Goal: Task Accomplishment & Management: Use online tool/utility

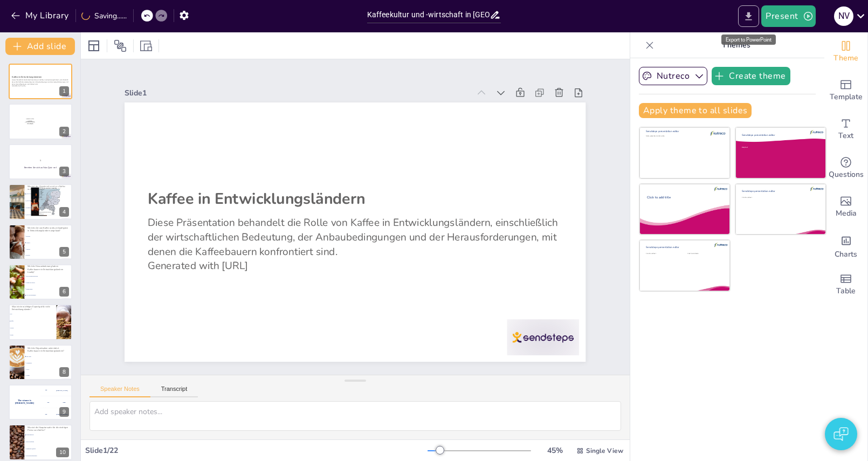
click at [749, 11] on icon "Export to PowerPoint" at bounding box center [748, 16] width 11 height 11
checkbox input "true"
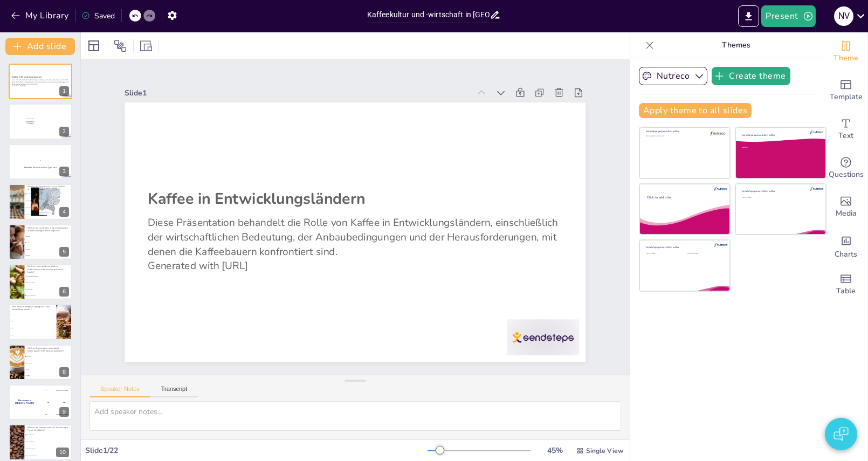
checkbox input "true"
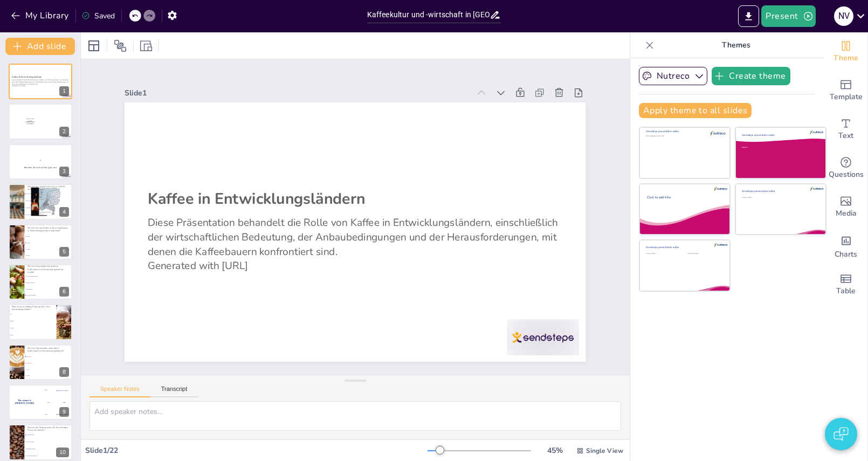
checkbox input "true"
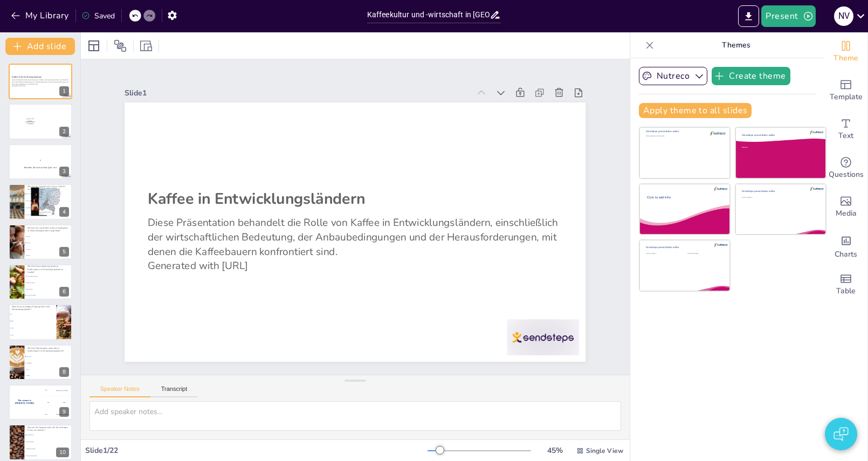
checkbox input "true"
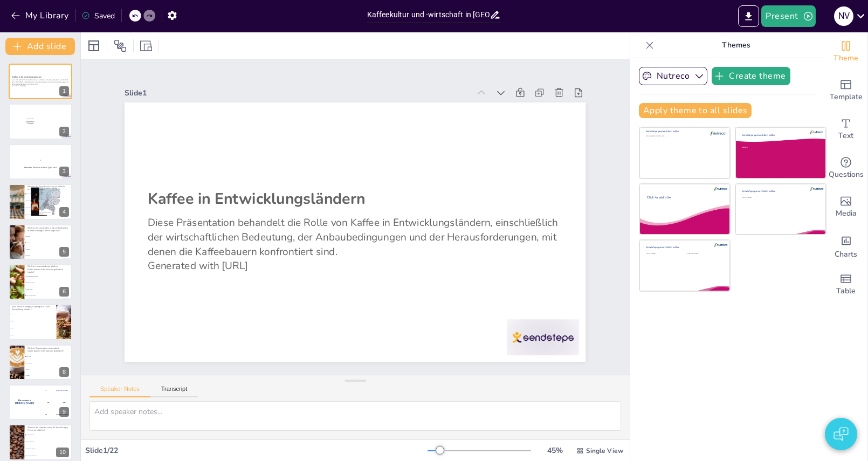
checkbox input "true"
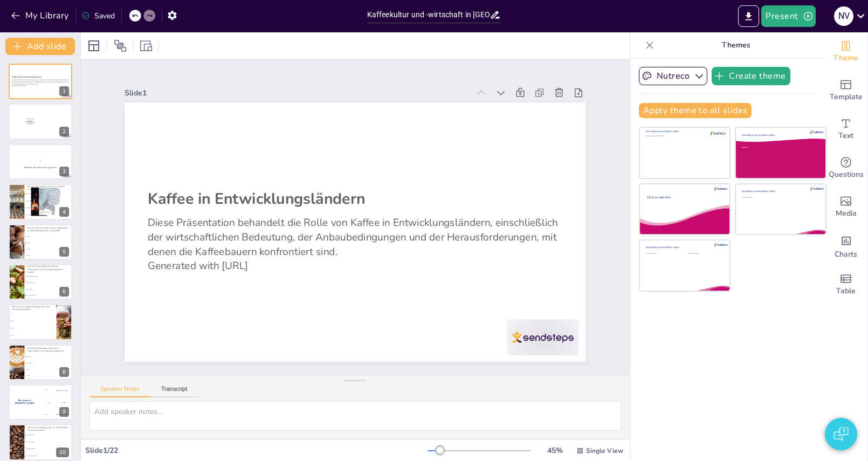
checkbox input "true"
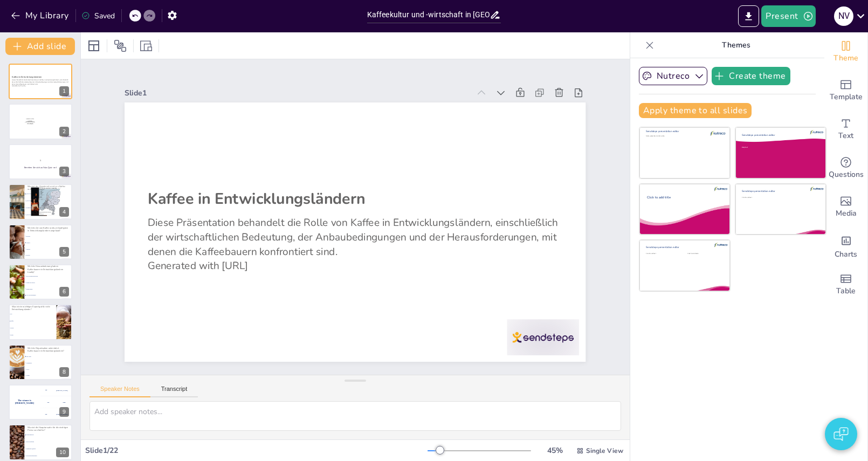
checkbox input "true"
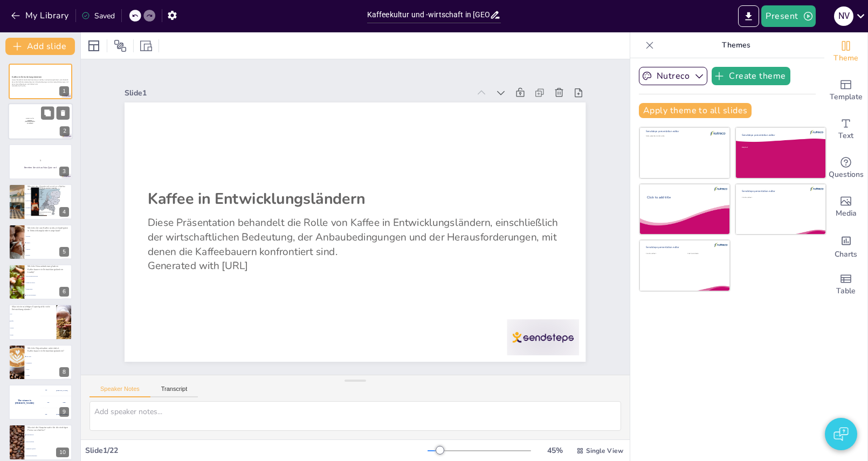
checkbox input "true"
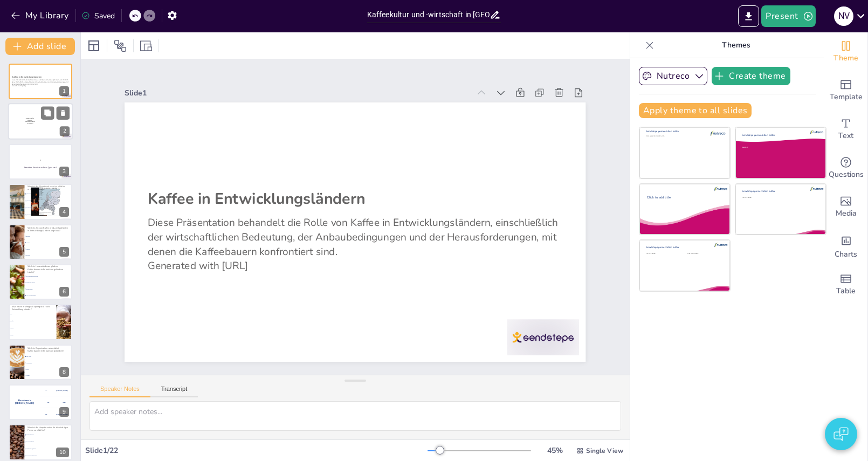
checkbox input "true"
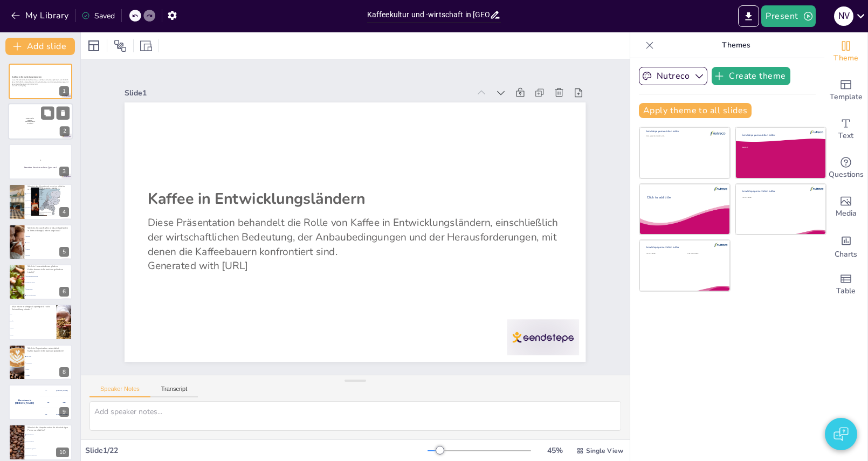
checkbox input "true"
click at [17, 131] on div at bounding box center [40, 122] width 65 height 37
checkbox input "true"
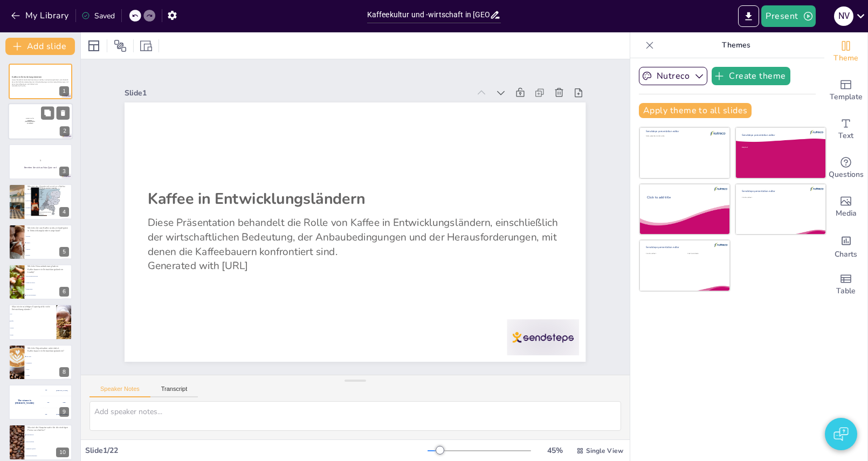
checkbox input "true"
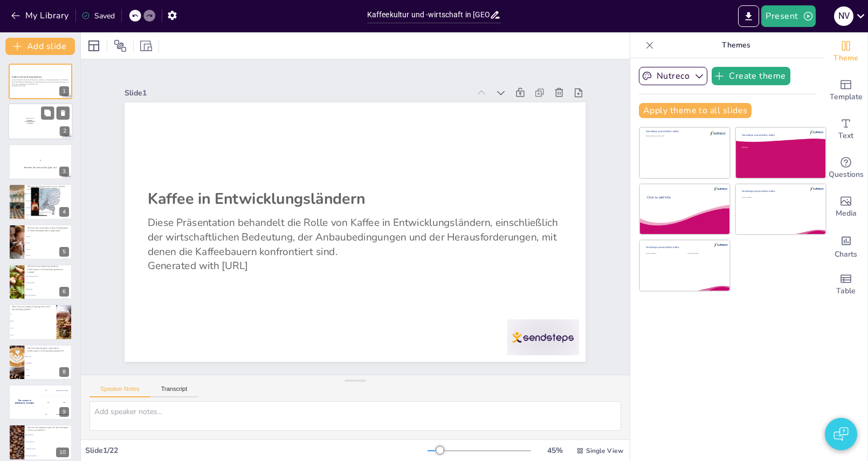
checkbox input "true"
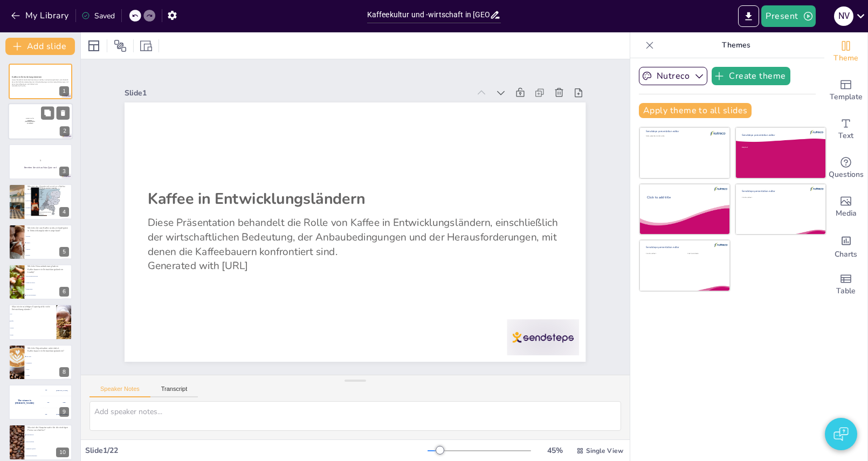
checkbox input "true"
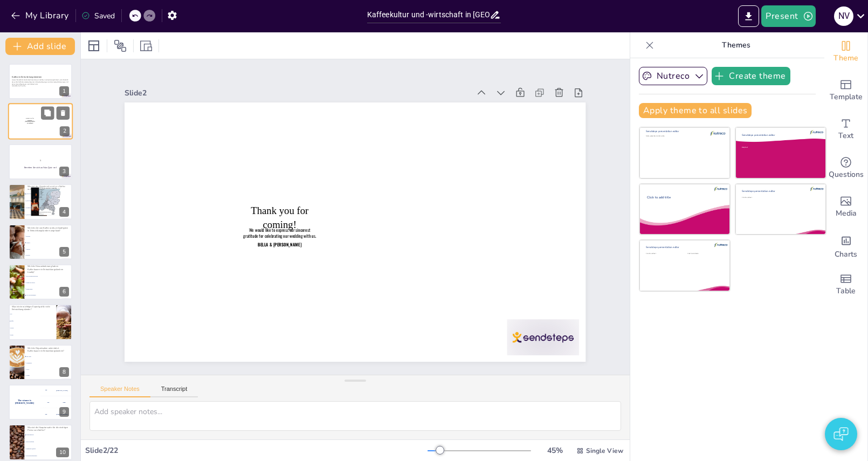
checkbox input "true"
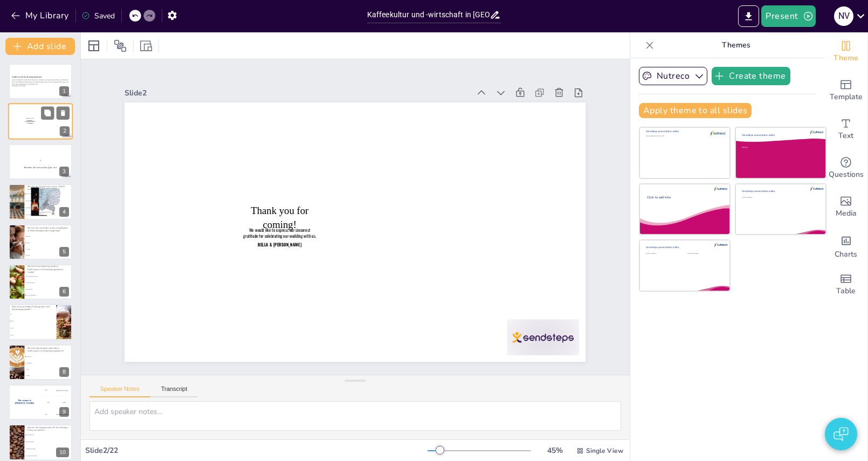
checkbox input "true"
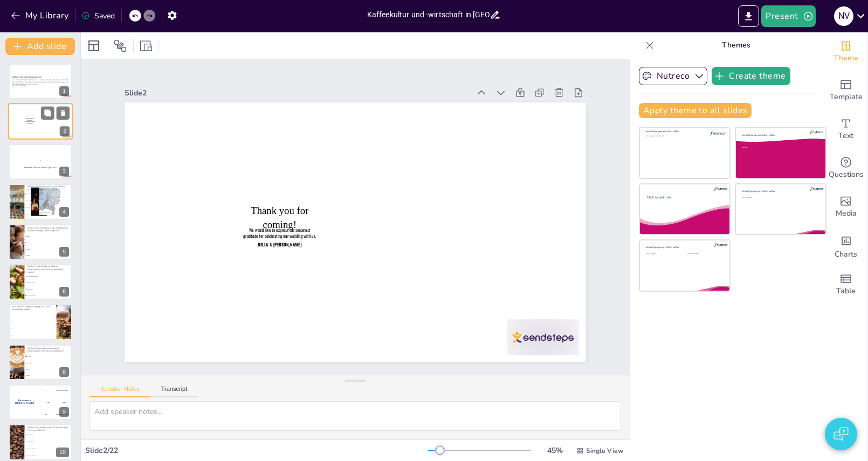
checkbox input "true"
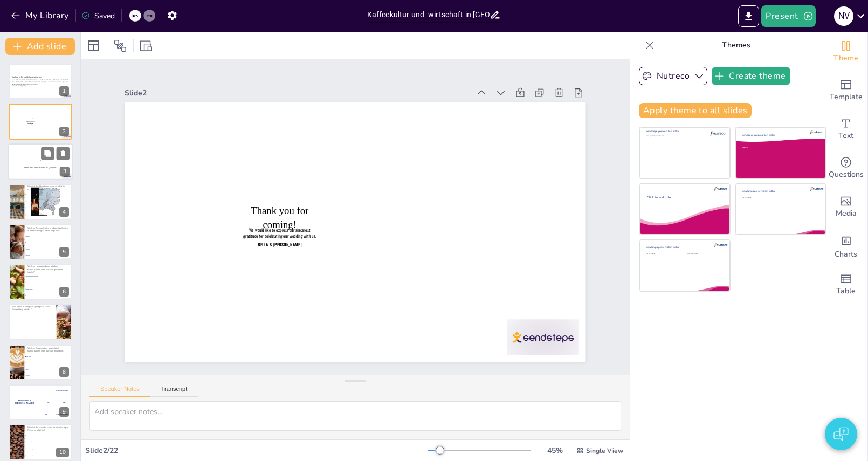
checkbox input "true"
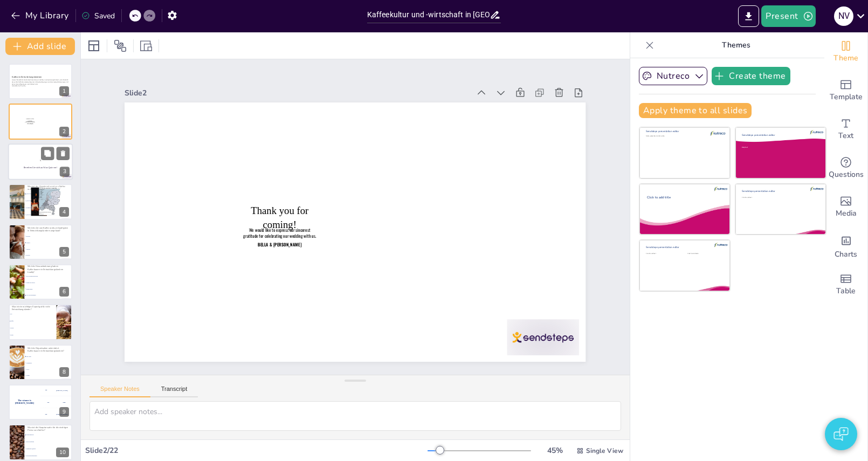
checkbox input "true"
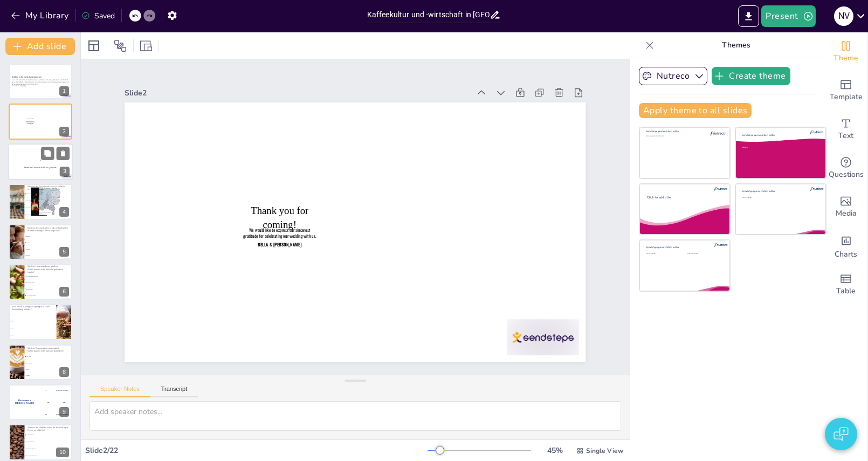
checkbox input "true"
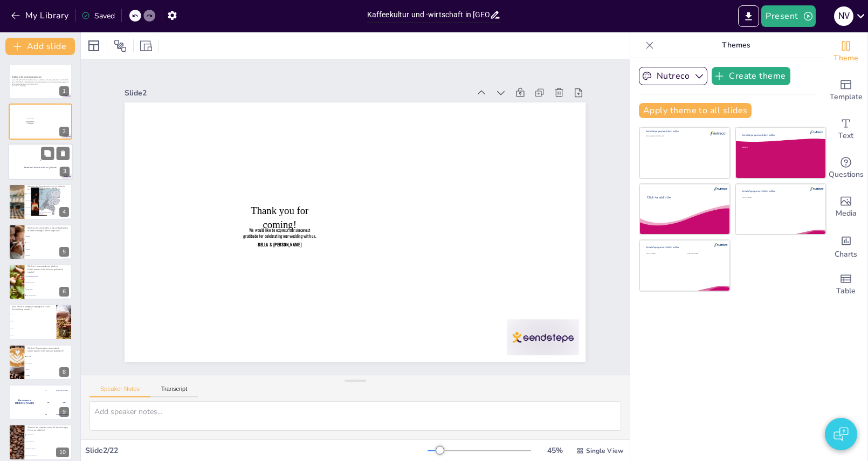
click at [27, 169] on div at bounding box center [40, 161] width 65 height 37
checkbox input "true"
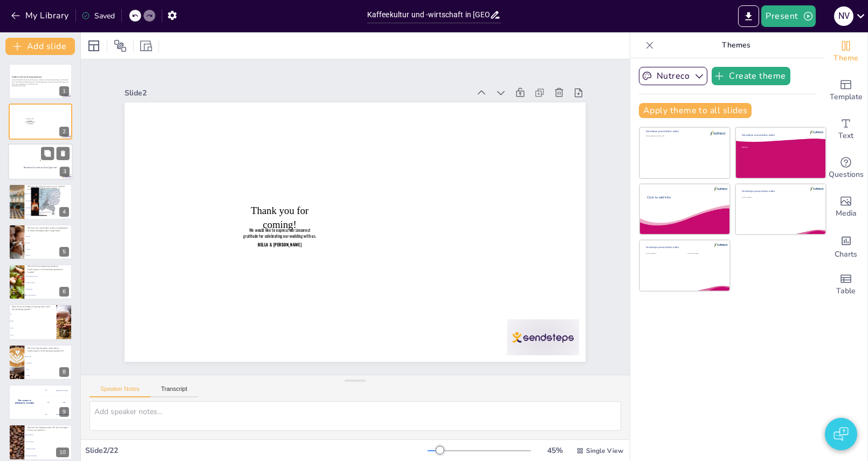
checkbox input "true"
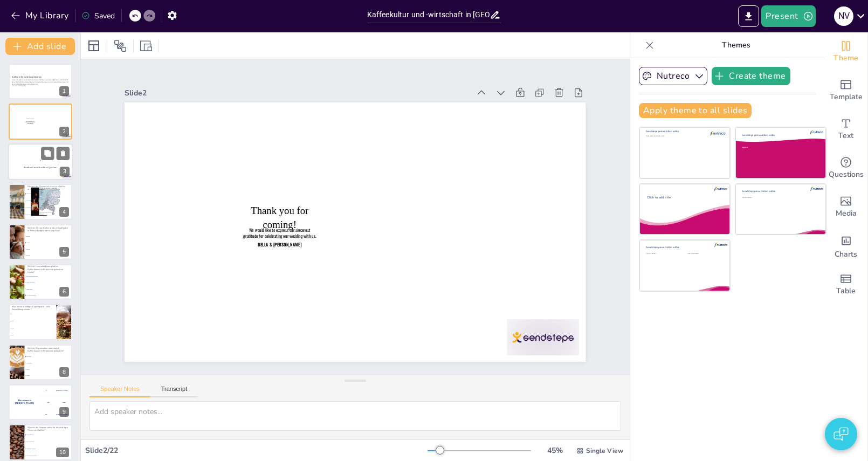
checkbox input "true"
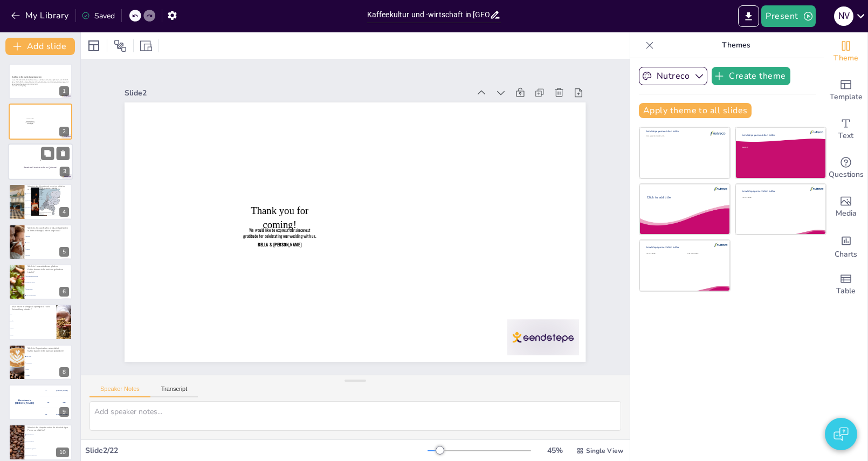
checkbox input "true"
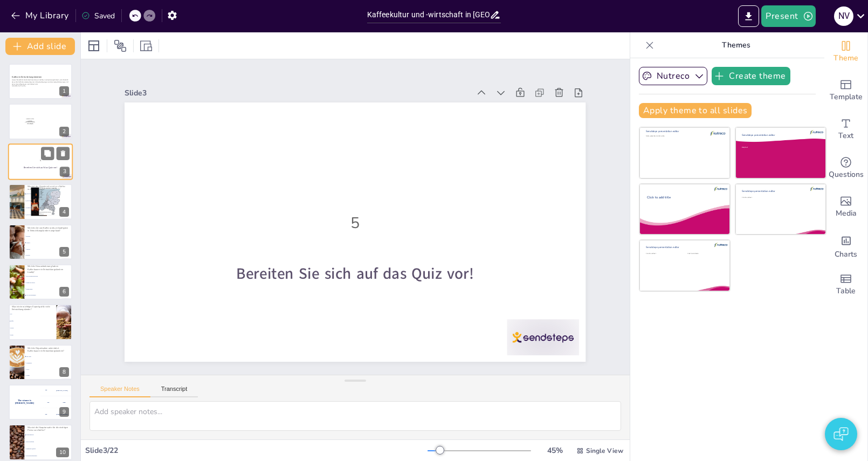
checkbox input "true"
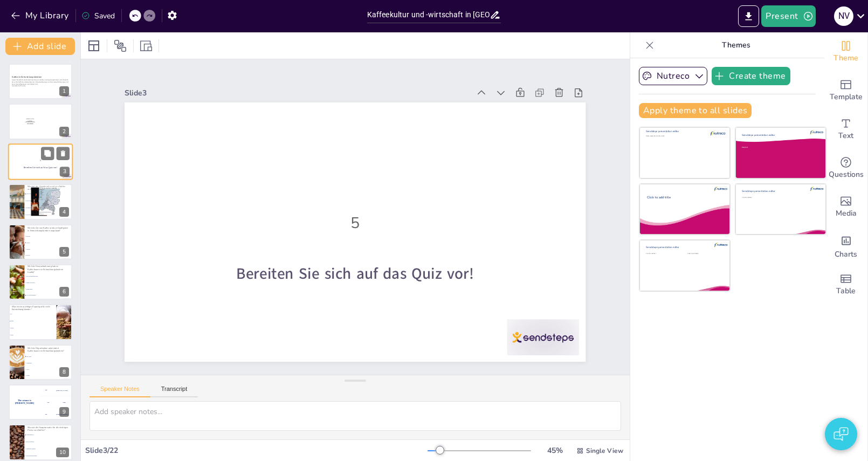
checkbox input "true"
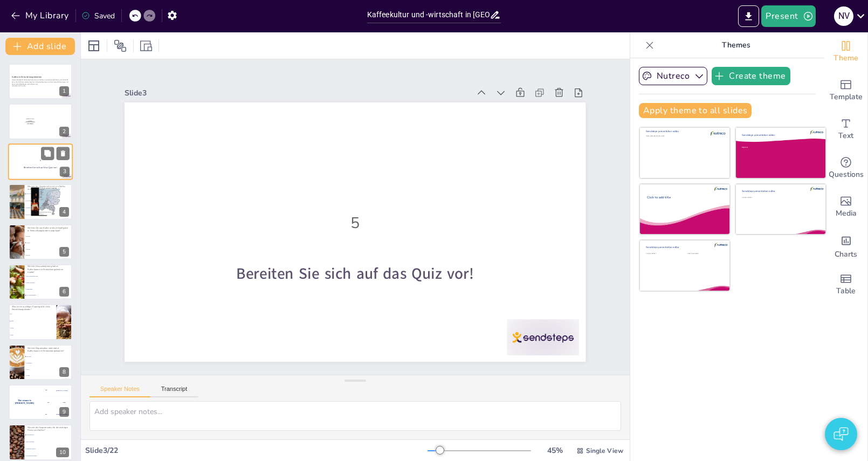
checkbox input "true"
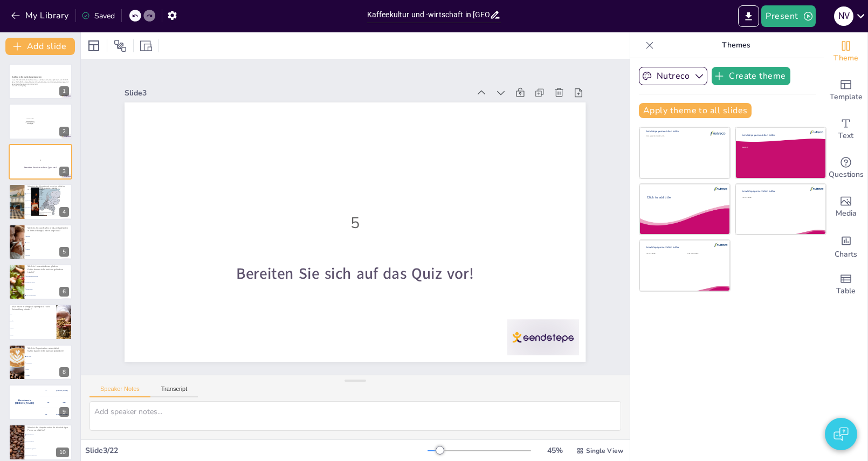
checkbox input "true"
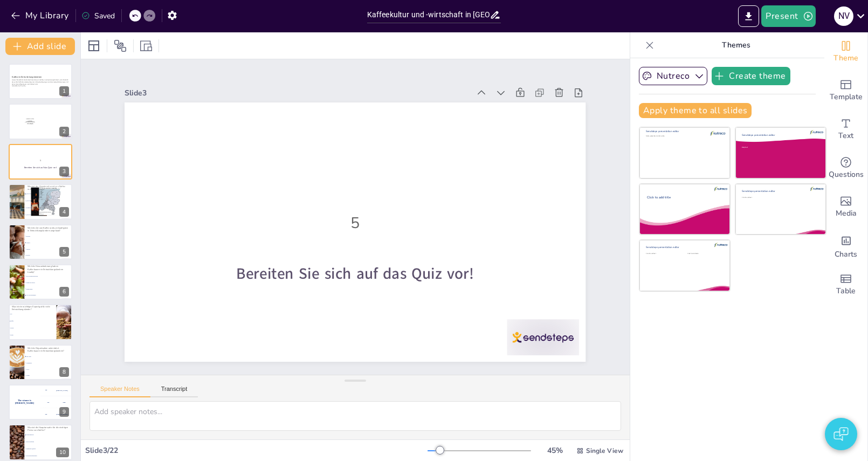
checkbox input "true"
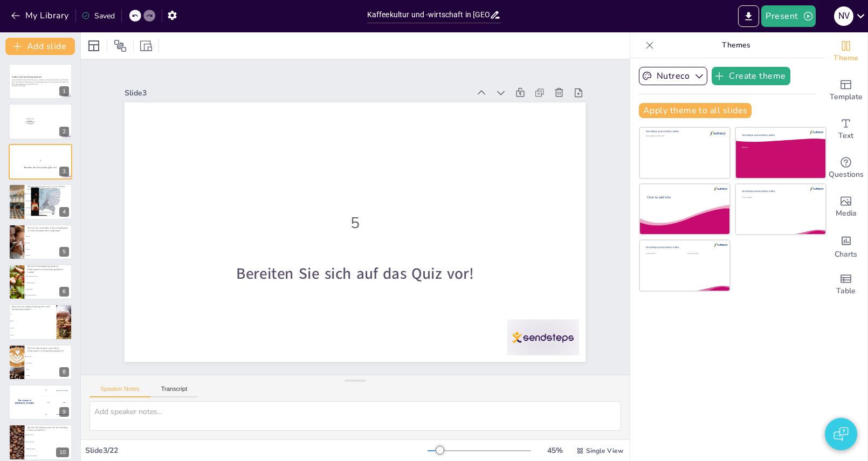
checkbox input "true"
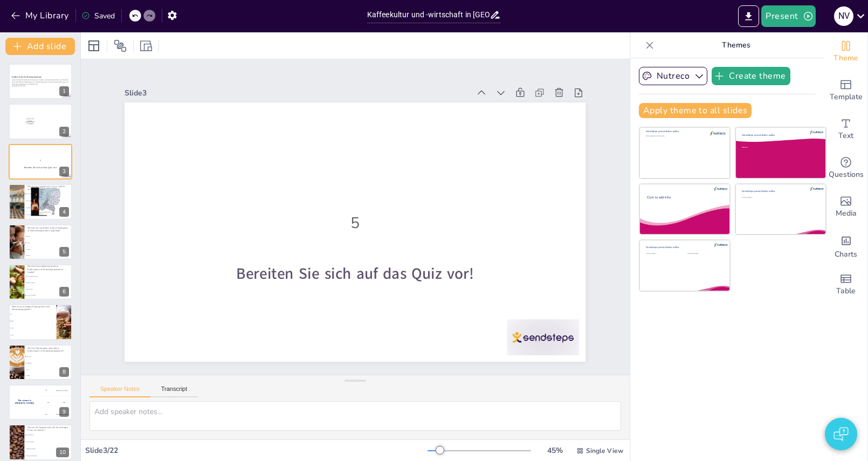
checkbox input "true"
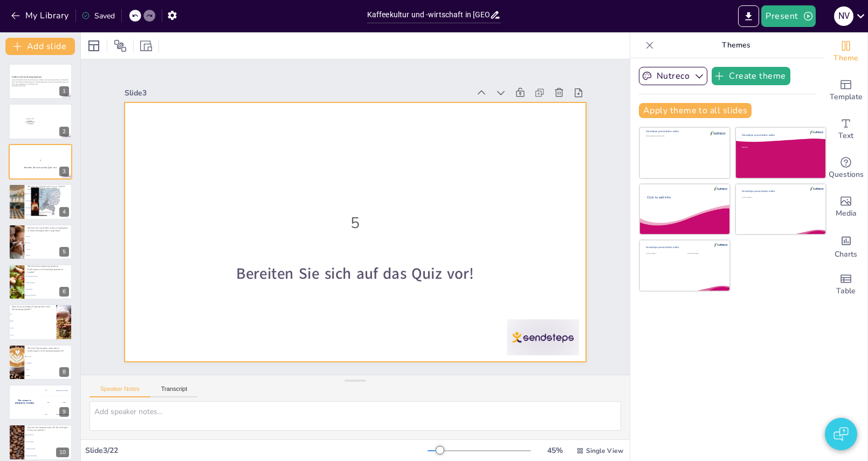
checkbox input "true"
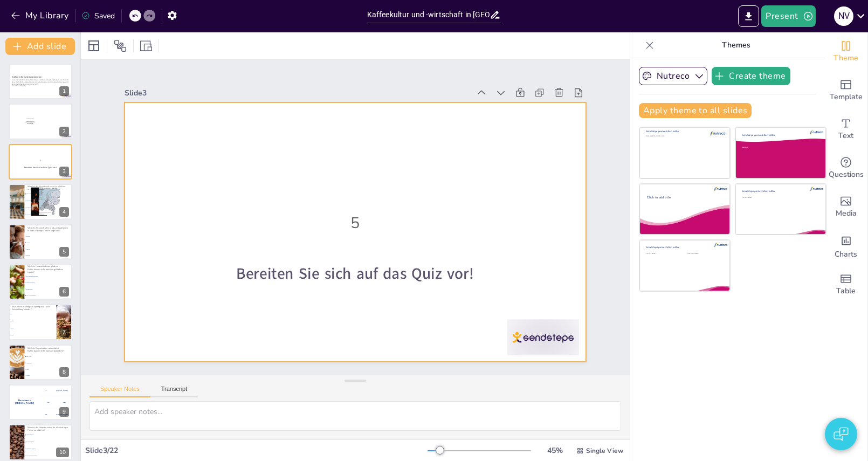
checkbox input "true"
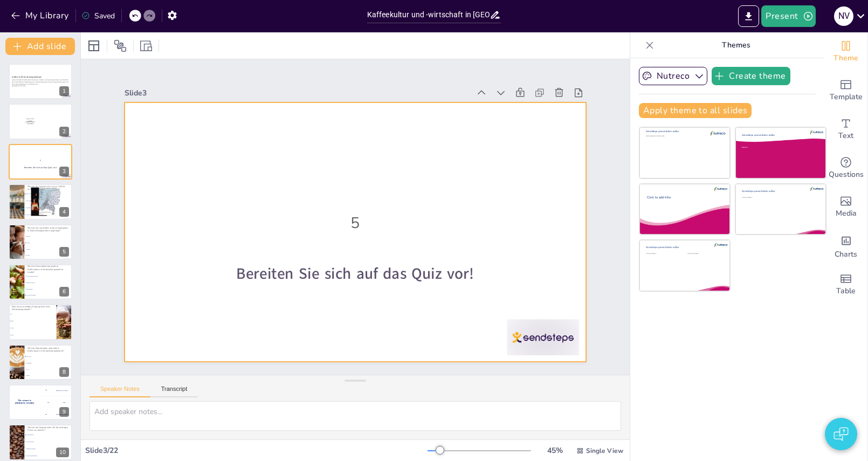
checkbox input "true"
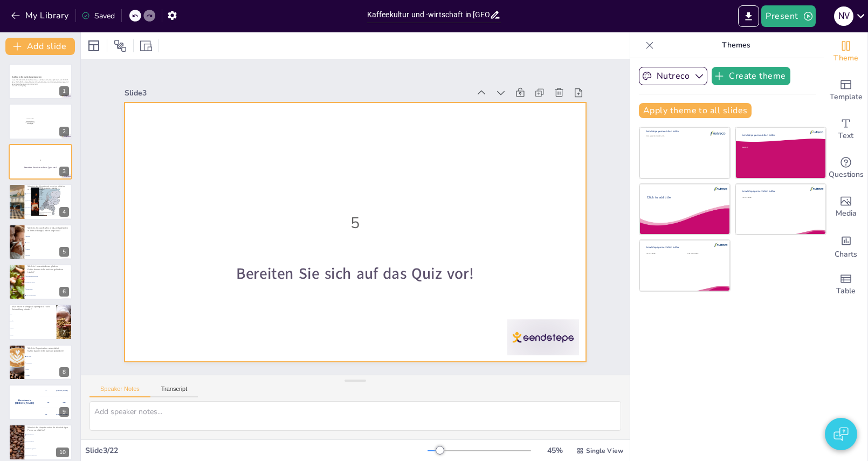
checkbox input "true"
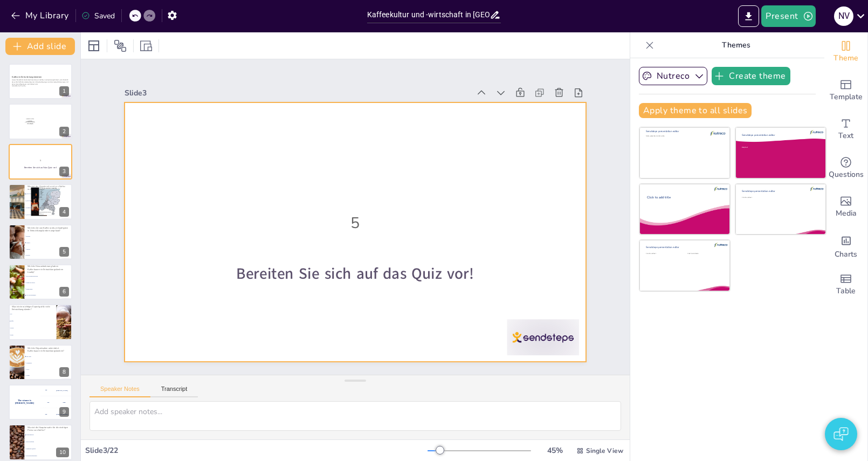
checkbox input "true"
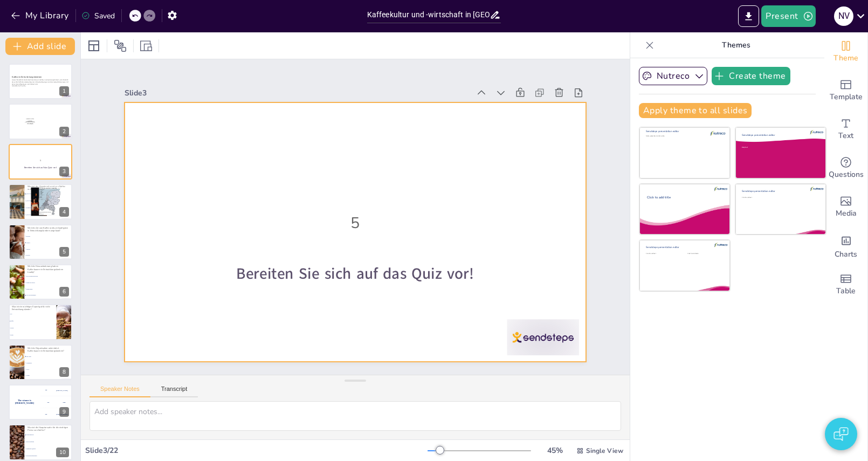
checkbox input "true"
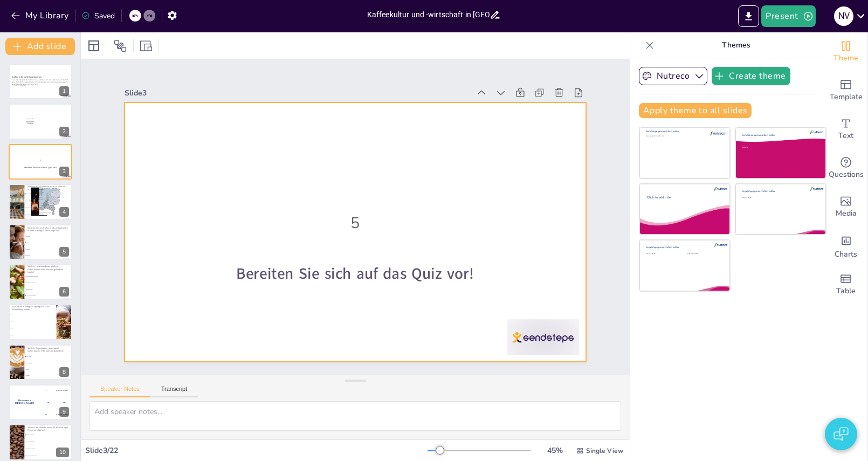
checkbox input "true"
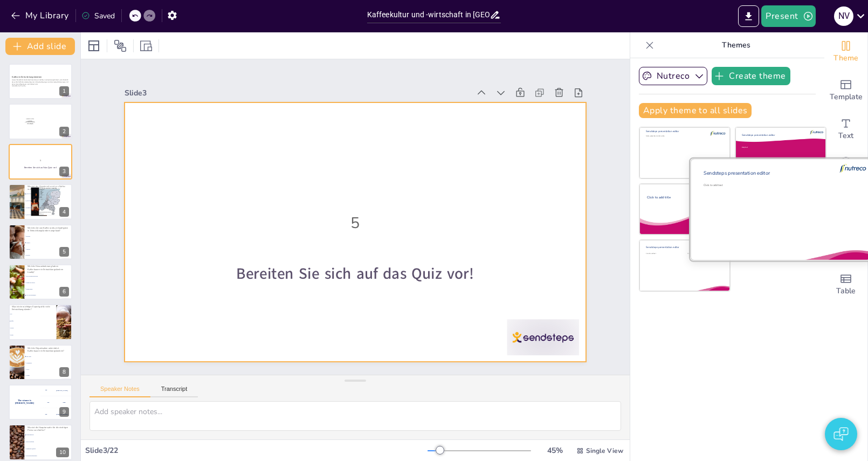
checkbox input "true"
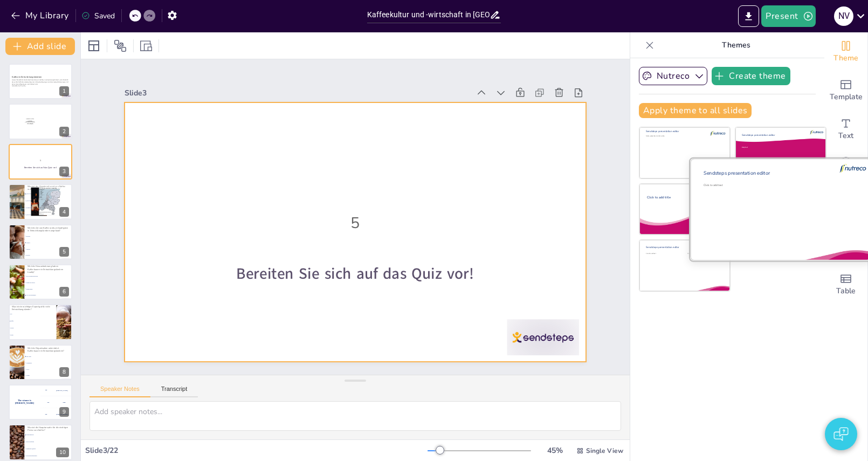
checkbox input "true"
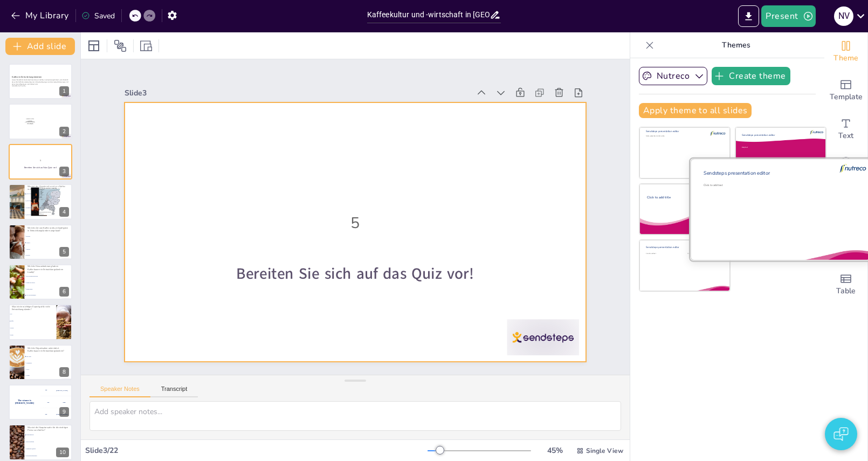
checkbox input "true"
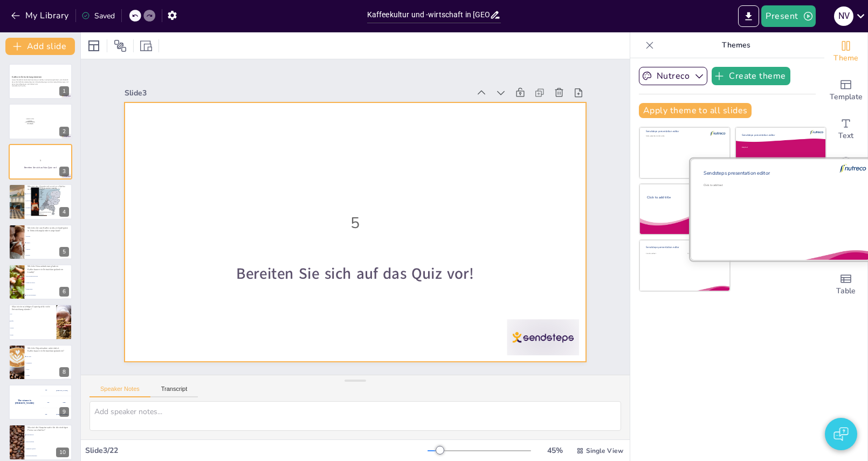
checkbox input "true"
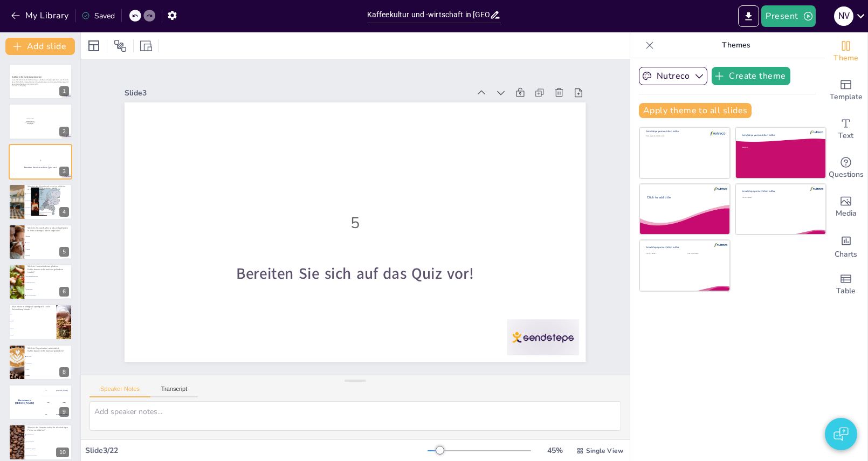
checkbox input "true"
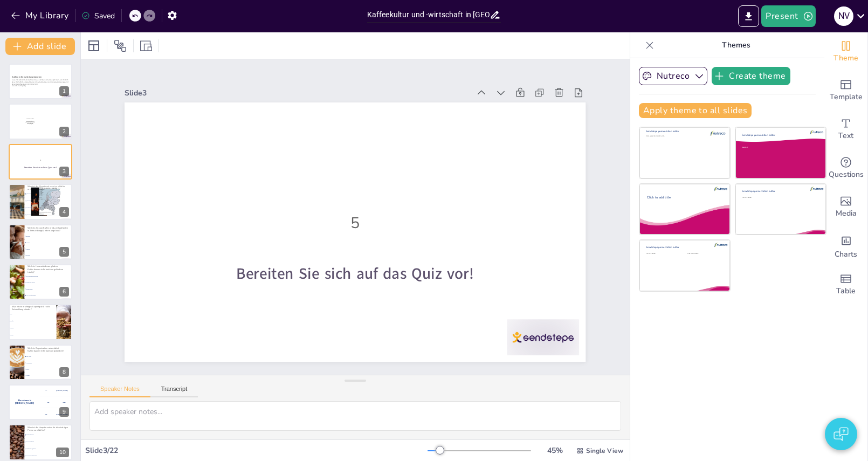
checkbox input "true"
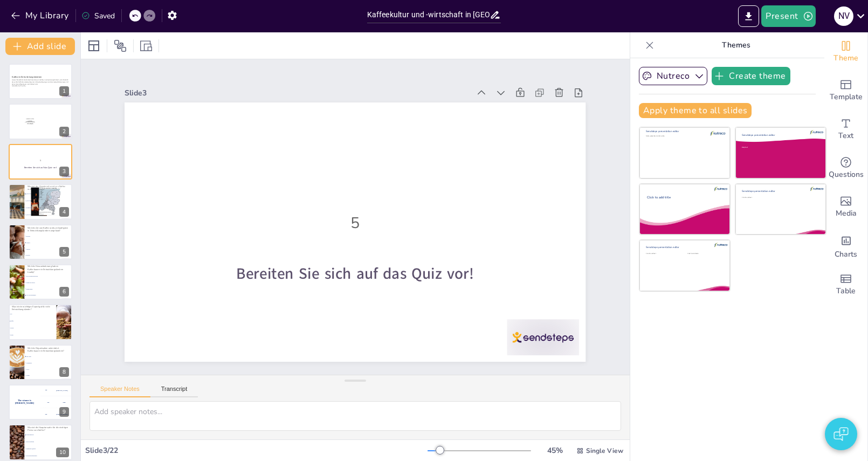
checkbox input "true"
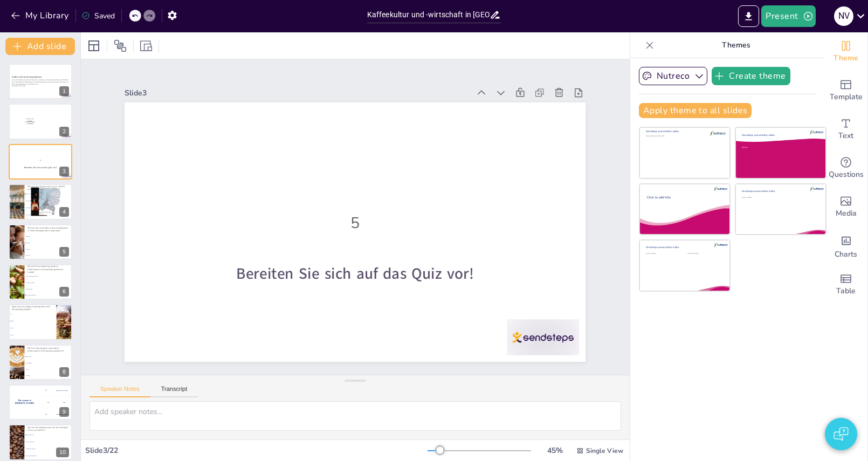
checkbox input "true"
click at [23, 201] on div at bounding box center [16, 201] width 54 height 37
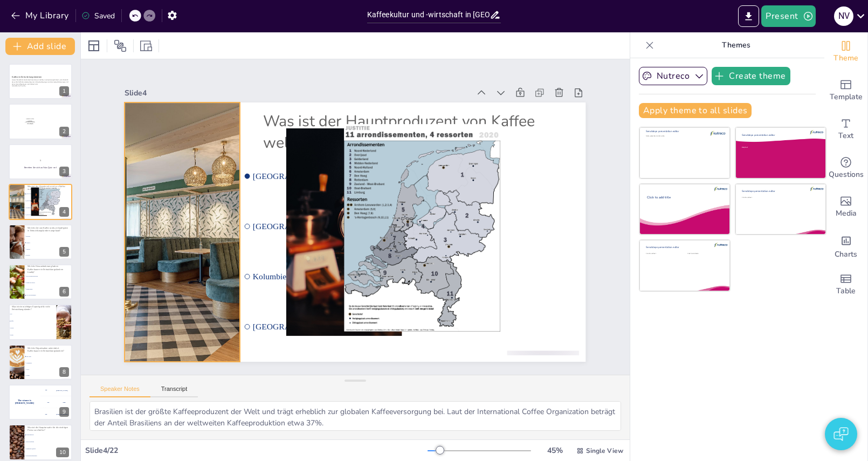
click at [174, 200] on div at bounding box center [181, 214] width 409 height 298
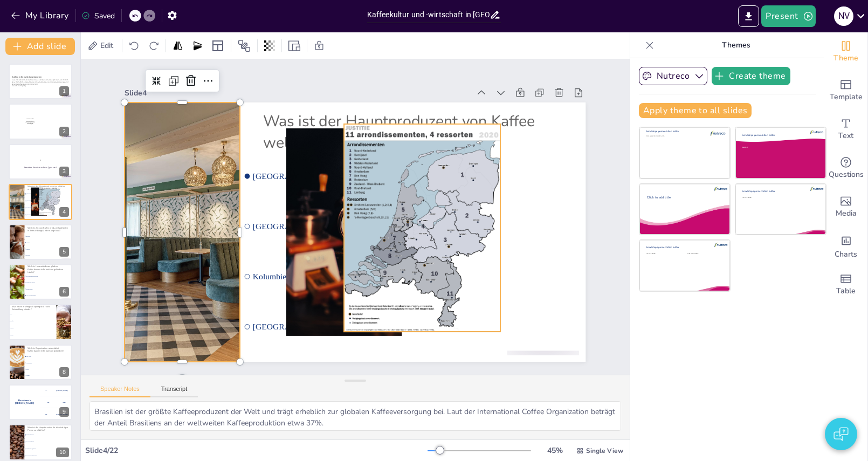
click at [465, 215] on div at bounding box center [398, 270] width 255 height 259
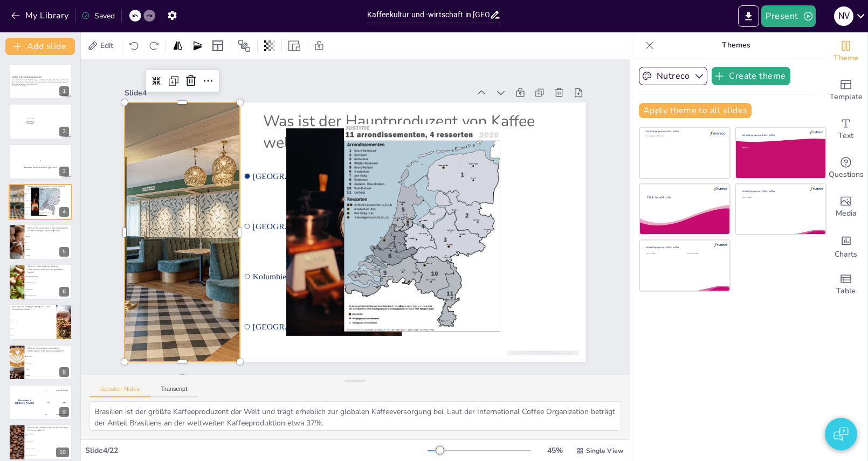
click at [191, 214] on div at bounding box center [182, 195] width 429 height 333
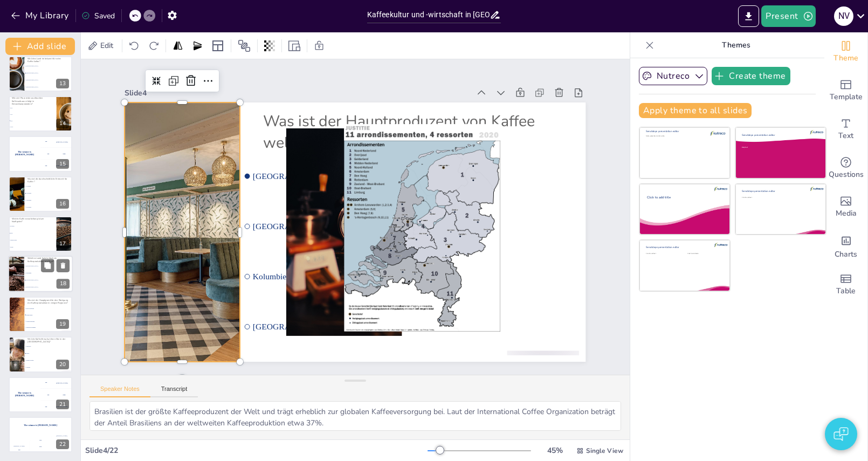
scroll to position [489, 0]
click at [50, 13] on button "My Library" at bounding box center [40, 15] width 65 height 17
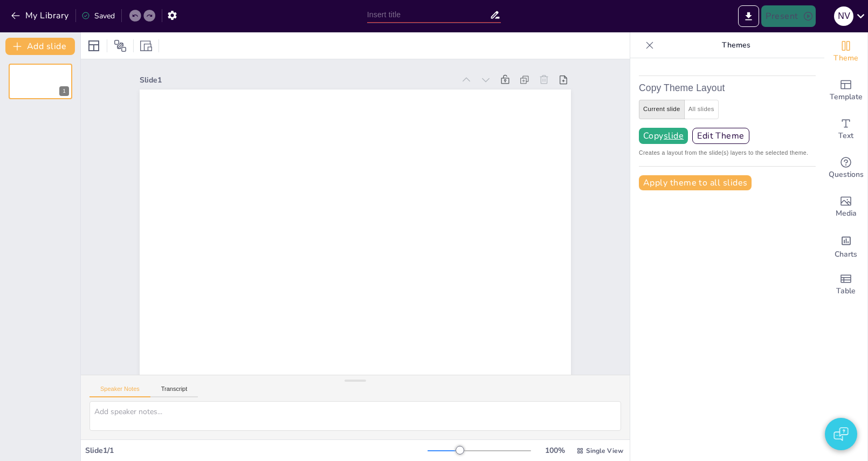
type input "New Sendsteps"
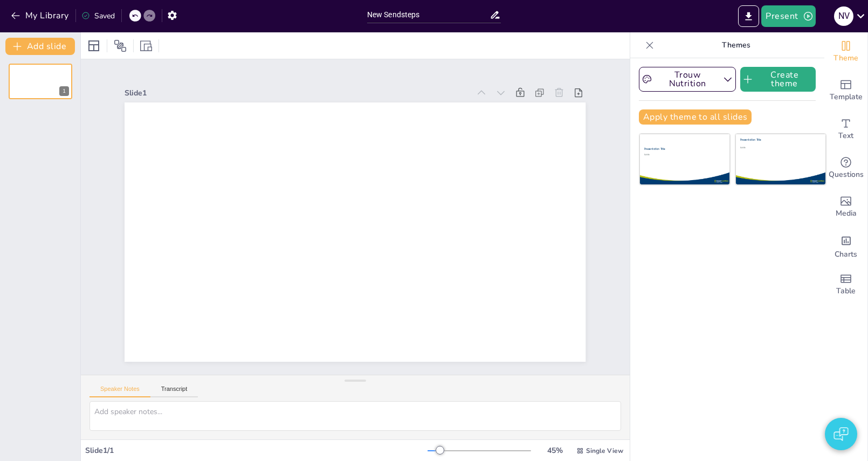
click at [650, 45] on icon at bounding box center [650, 45] width 7 height 7
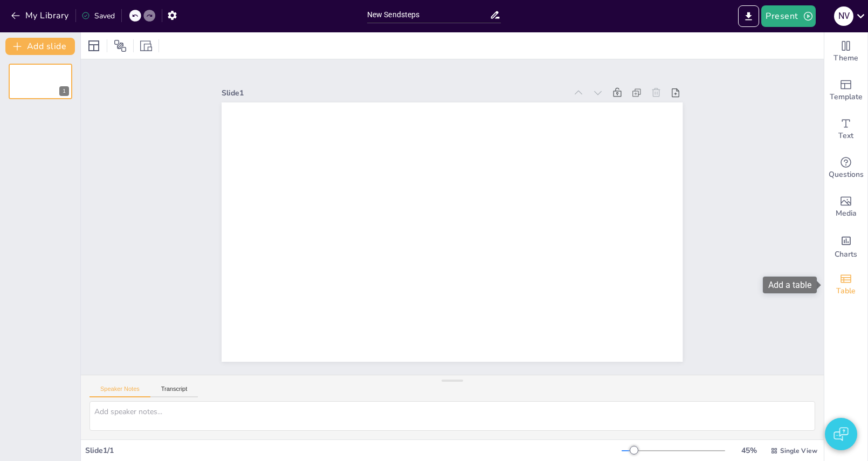
click at [855, 275] on div "Table" at bounding box center [846, 284] width 43 height 39
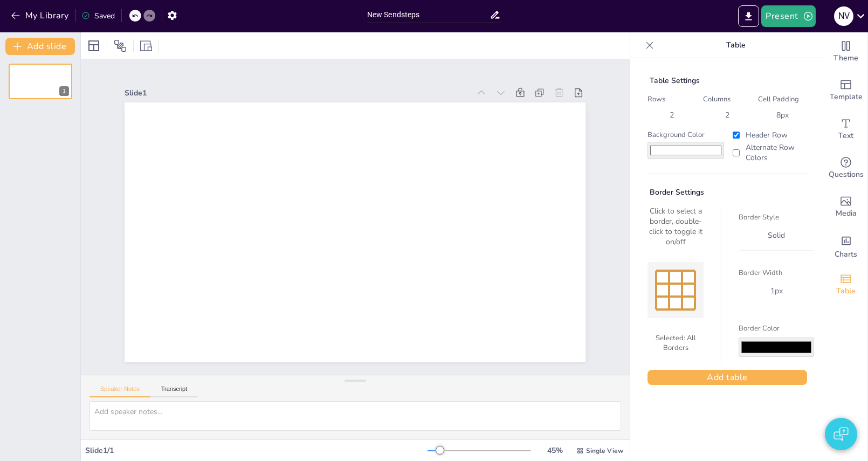
click at [723, 366] on div "Table Settings Rows 2 Columns 2 Cell Padding 8 px Background Color #ffffff Head…" at bounding box center [727, 230] width 177 height 327
click at [726, 369] on div "Table Settings Rows 2 Columns 2 Cell Padding 8 px Background Color #ffffff Head…" at bounding box center [727, 230] width 177 height 327
click at [734, 376] on button "Add table" at bounding box center [728, 377] width 160 height 15
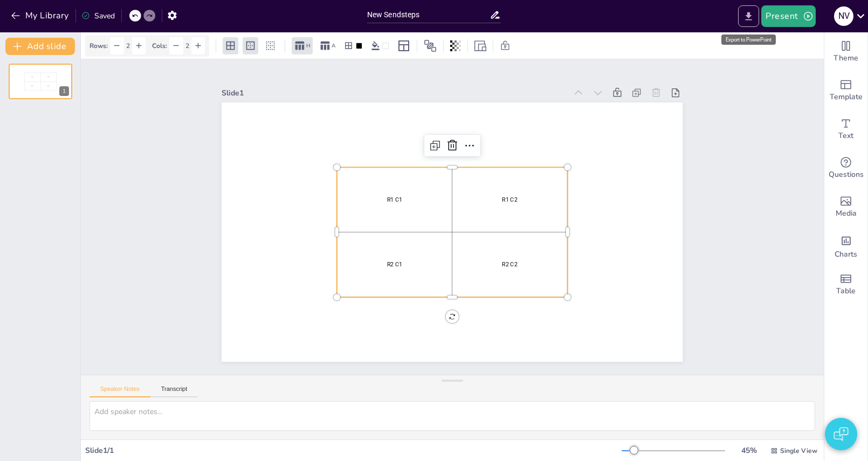
click at [746, 16] on icon "Export to PowerPoint" at bounding box center [748, 16] width 11 height 11
click at [778, 209] on div "Slide 1 R1 C1 R1 C2 R2 C1 R2 C2" at bounding box center [452, 217] width 743 height 316
click at [549, 216] on div "R1 C2" at bounding box center [510, 199] width 111 height 61
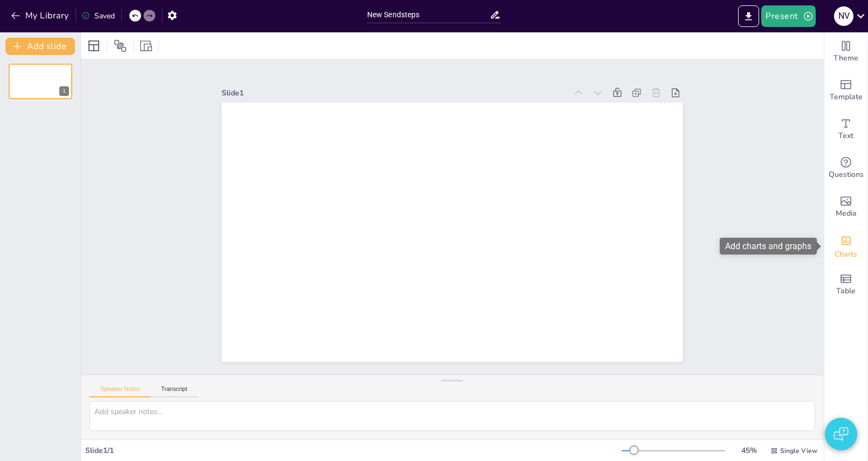
click at [847, 243] on icon "Add charts and graphs" at bounding box center [846, 240] width 11 height 11
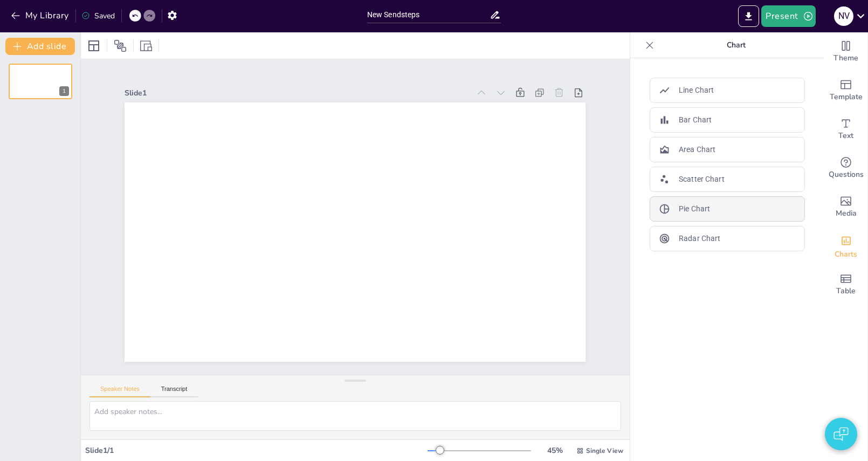
click at [708, 204] on p "Pie Chart" at bounding box center [694, 208] width 31 height 11
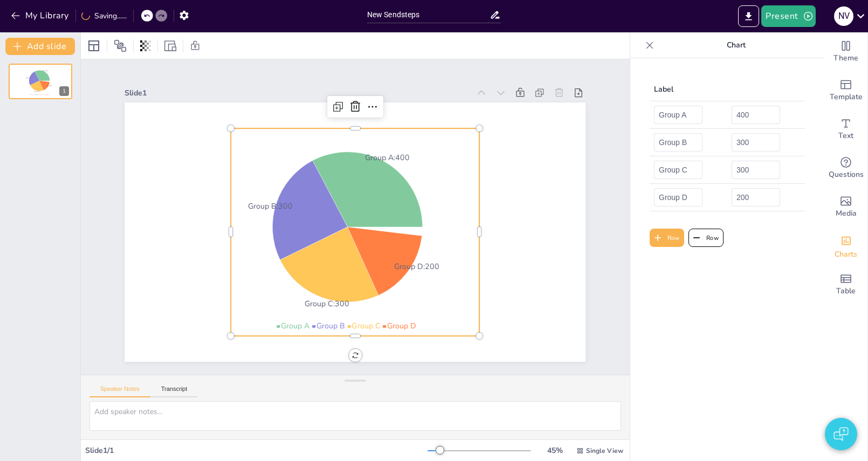
click at [616, 133] on div "Slide 1 Group A : 400 Group B : 300 Group C : 300 Group D : 200 Group A Group B…" at bounding box center [355, 217] width 522 height 290
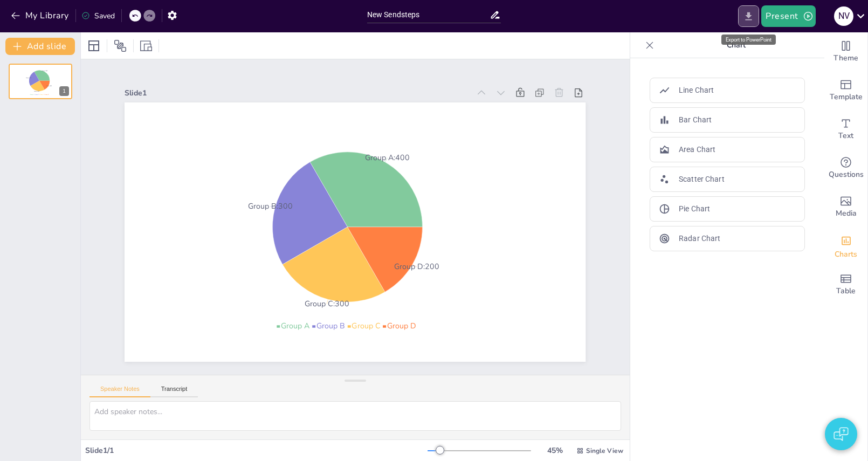
click at [746, 9] on button "Export to PowerPoint" at bounding box center [748, 16] width 21 height 22
click at [650, 41] on icon at bounding box center [649, 45] width 11 height 11
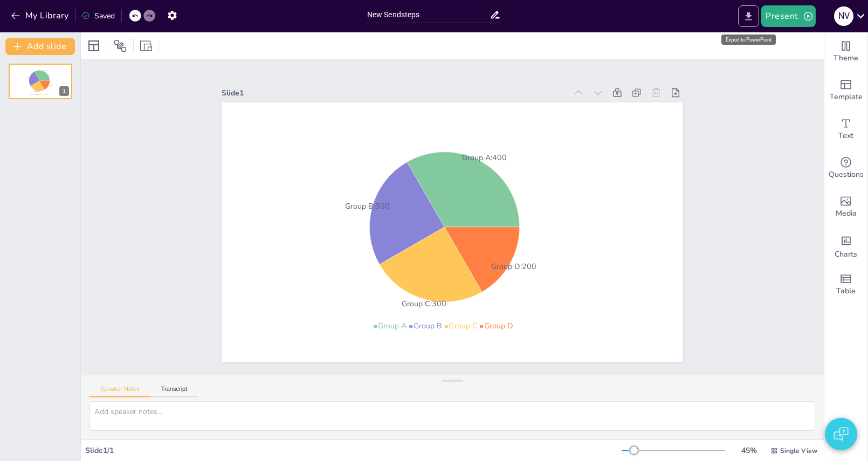
click at [741, 21] on button "Export to PowerPoint" at bounding box center [748, 16] width 21 height 22
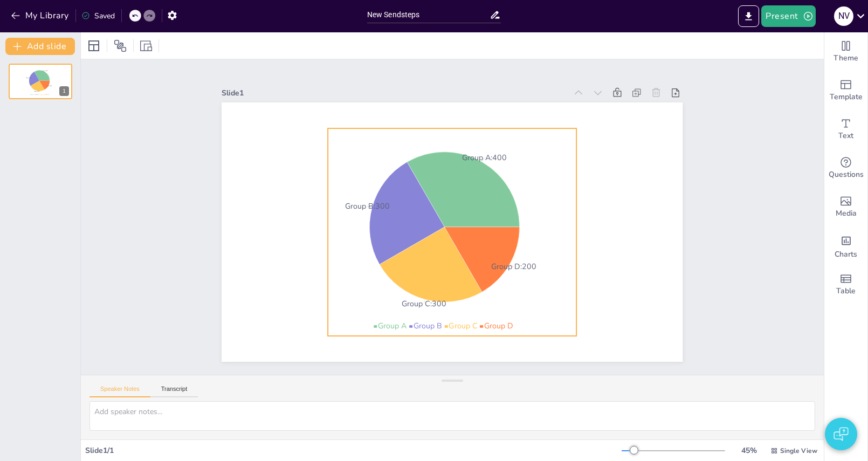
click at [526, 186] on icon "Group A : 400 Group B : 300 Group C : 300 Group D : 200" at bounding box center [452, 232] width 249 height 208
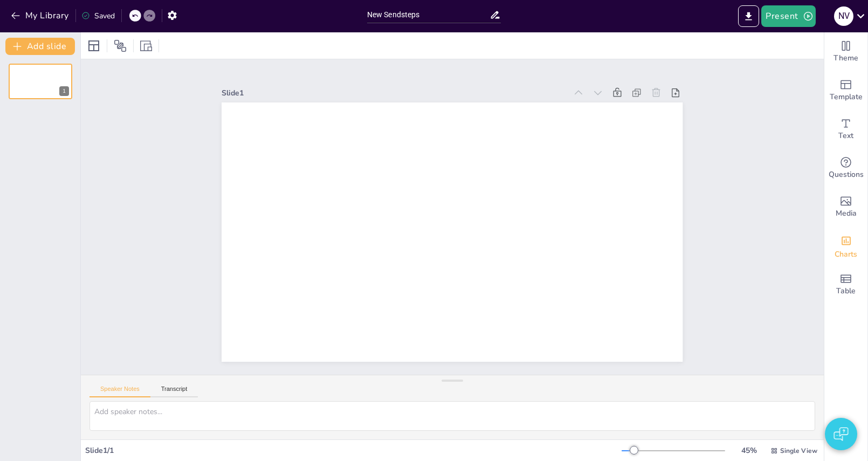
click at [861, 242] on div "Charts" at bounding box center [846, 246] width 43 height 39
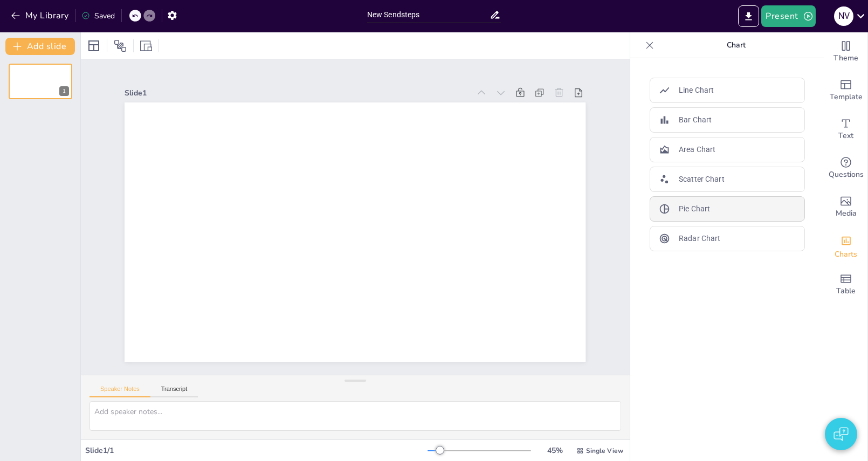
click at [700, 207] on p "Pie Chart" at bounding box center [694, 208] width 31 height 11
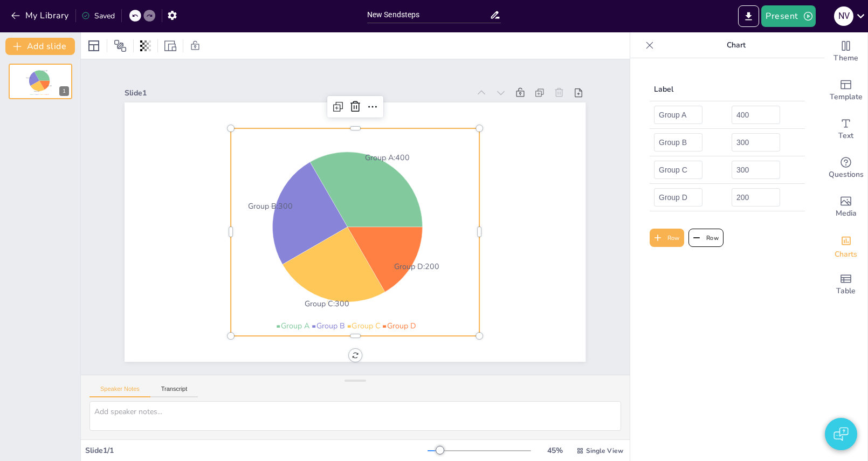
click at [654, 43] on icon at bounding box center [649, 45] width 11 height 11
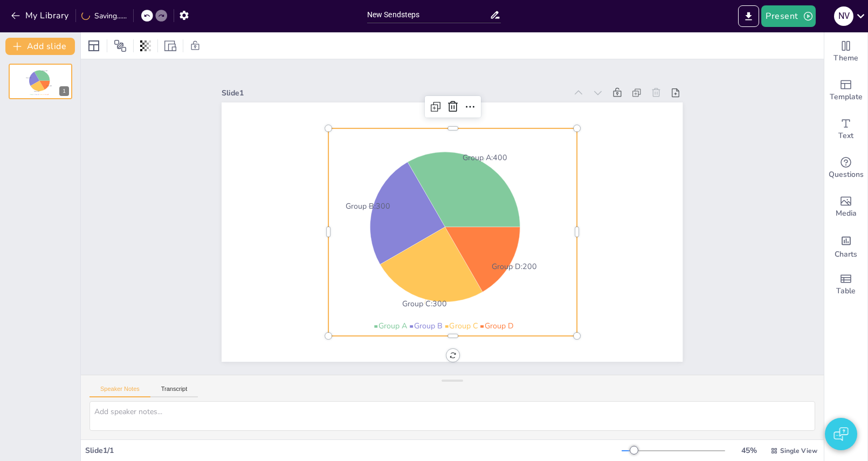
click at [550, 154] on icon "Group A : 400 Group B : 300 Group C : 300 Group D : 200" at bounding box center [453, 232] width 249 height 208
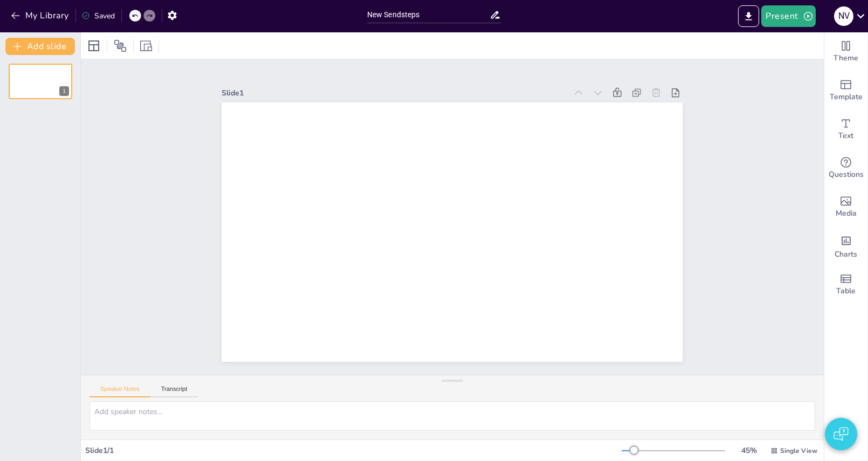
click at [754, 104] on div "Slide 1" at bounding box center [452, 217] width 743 height 316
click at [851, 241] on icon "Add charts and graphs" at bounding box center [846, 241] width 9 height 9
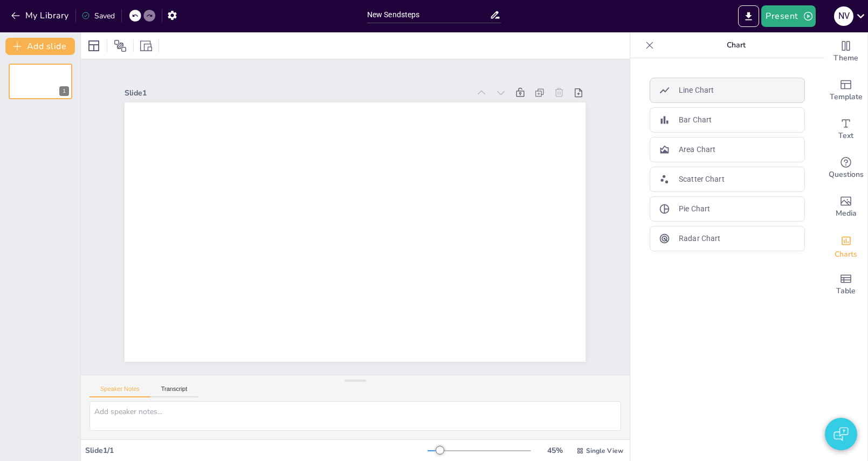
click at [703, 88] on p "Line Chart" at bounding box center [696, 90] width 35 height 11
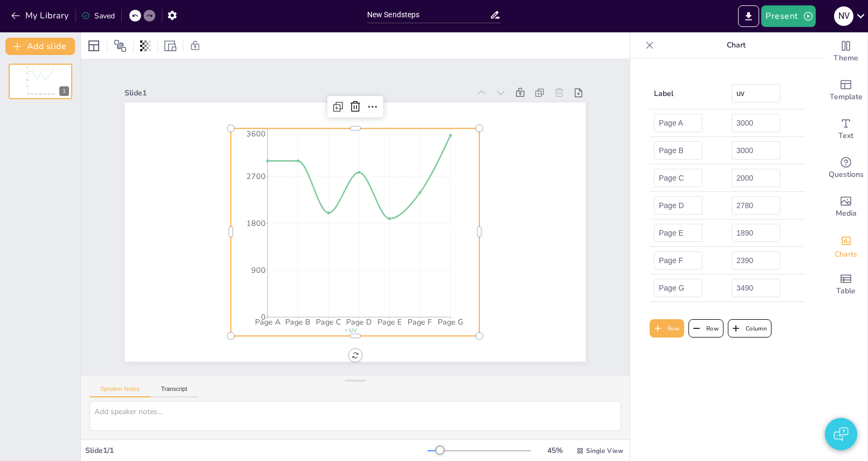
click at [647, 46] on icon at bounding box center [649, 45] width 11 height 11
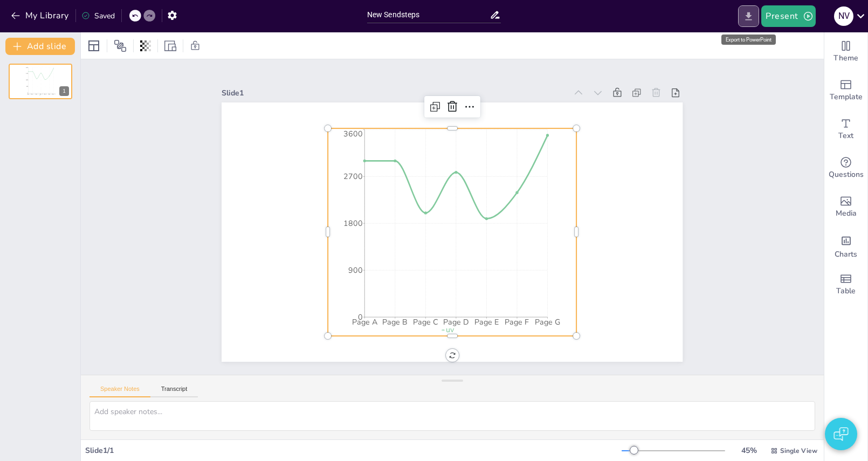
click at [755, 17] on icon "Export to PowerPoint" at bounding box center [748, 16] width 11 height 11
drag, startPoint x: 759, startPoint y: 133, endPoint x: 745, endPoint y: 63, distance: 72.0
